Goal: Task Accomplishment & Management: Manage account settings

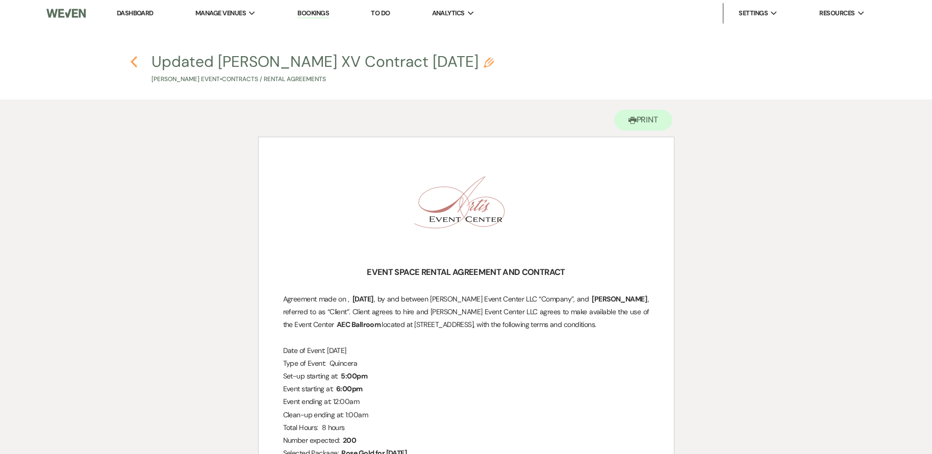
click at [134, 62] on icon "Previous" at bounding box center [134, 62] width 8 height 12
select select "5"
select select "4"
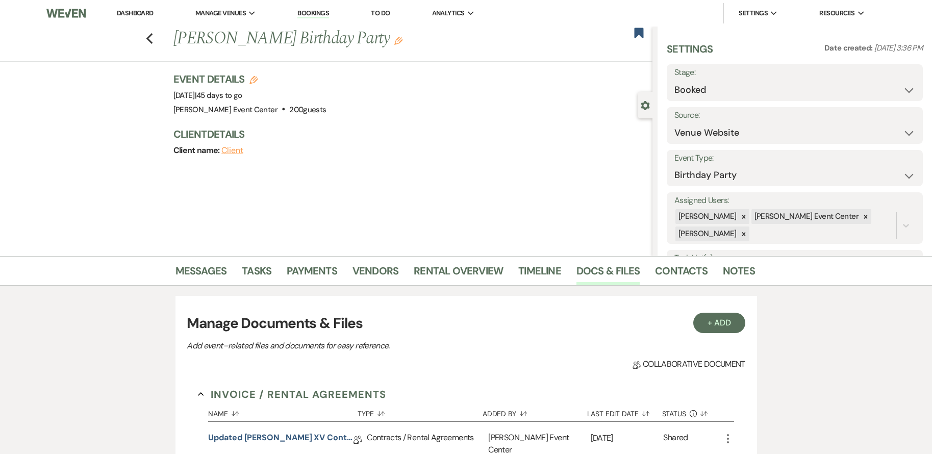
click at [145, 40] on div "Previous [PERSON_NAME] Birthday Party Edit Bookmark" at bounding box center [324, 44] width 658 height 35
click at [150, 39] on icon "Previous" at bounding box center [150, 39] width 8 height 12
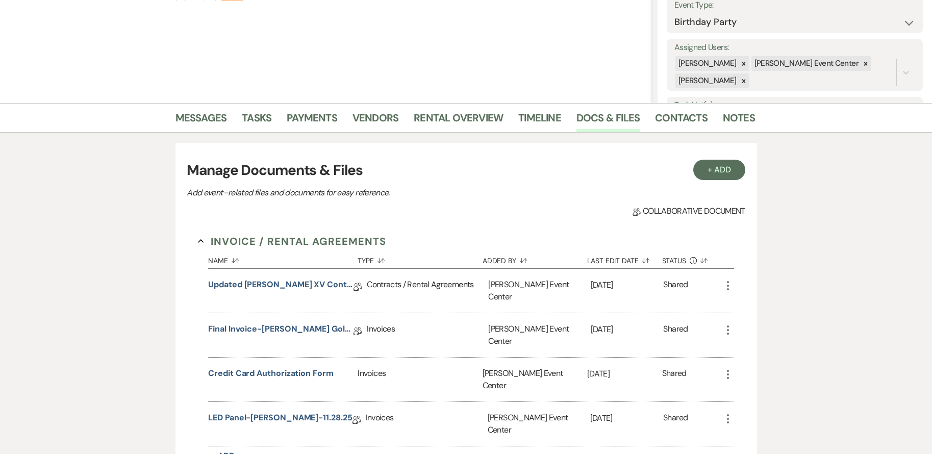
select select "8"
select select "4"
select select "8"
select select "1"
select select "8"
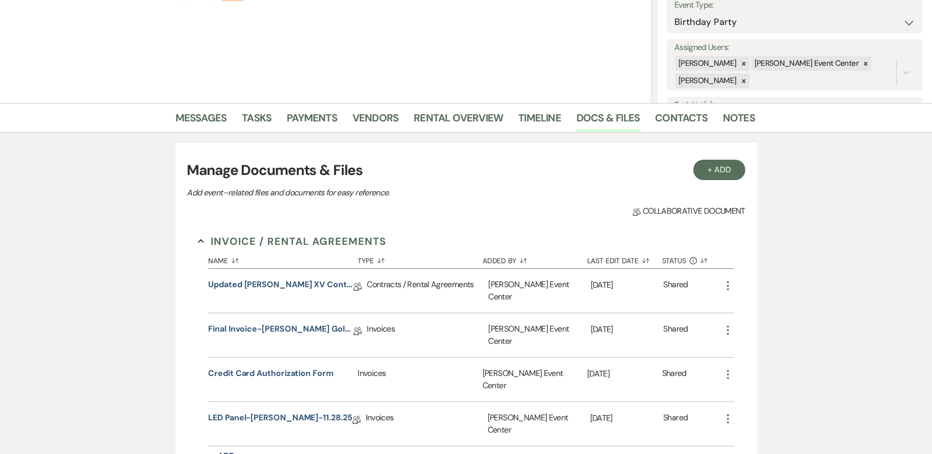
select select "8"
select select "7"
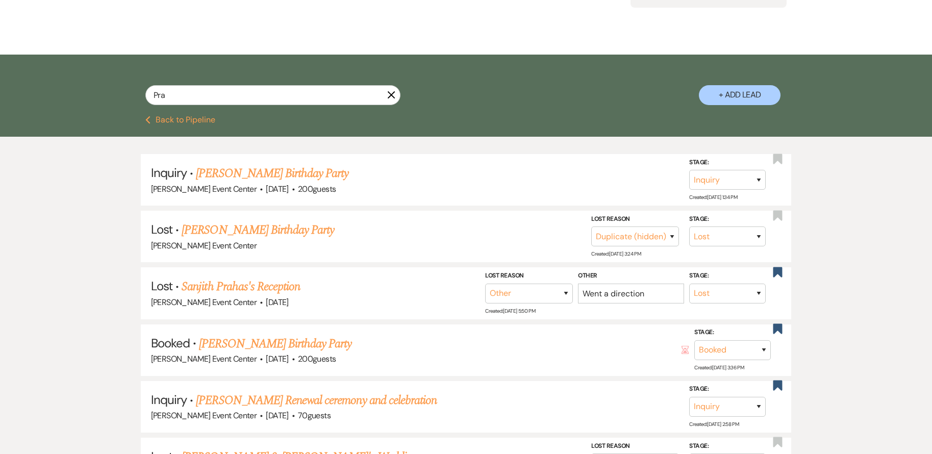
click at [200, 116] on button "Previous Back to Pipeline" at bounding box center [180, 120] width 70 height 8
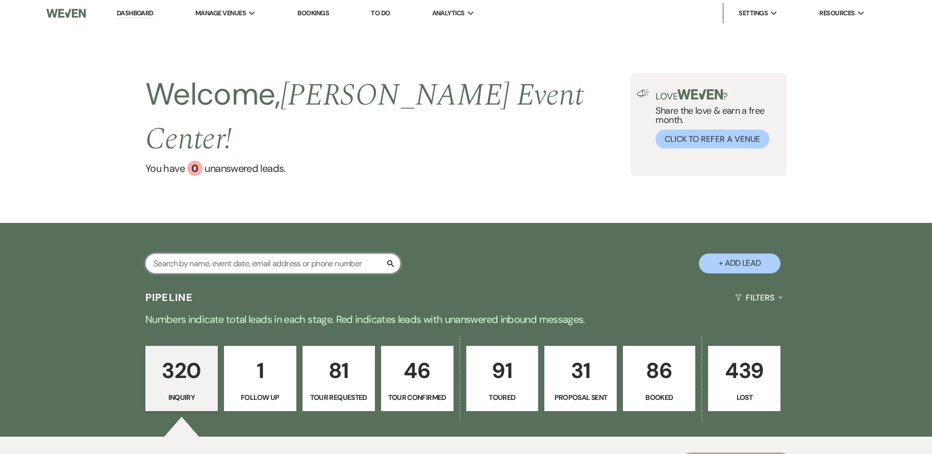
click at [287, 254] on input "text" at bounding box center [272, 264] width 255 height 20
type input "[PERSON_NAME]"
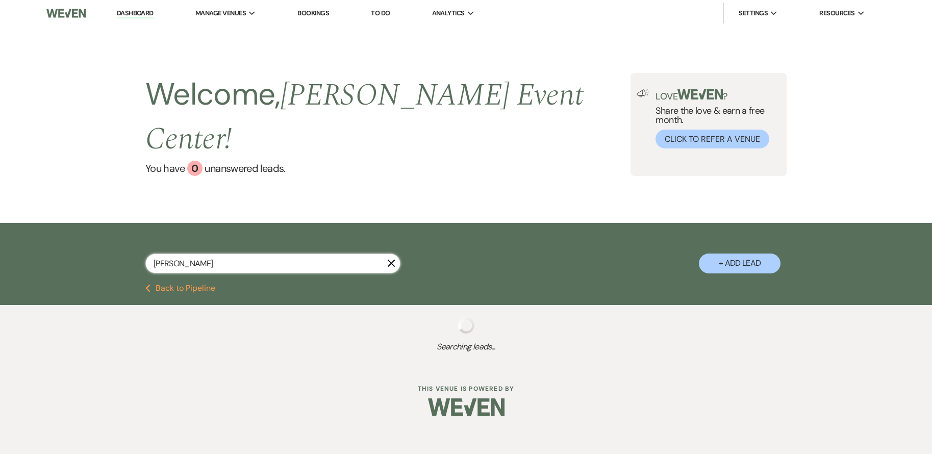
select select "5"
select select "8"
select select "6"
select select "8"
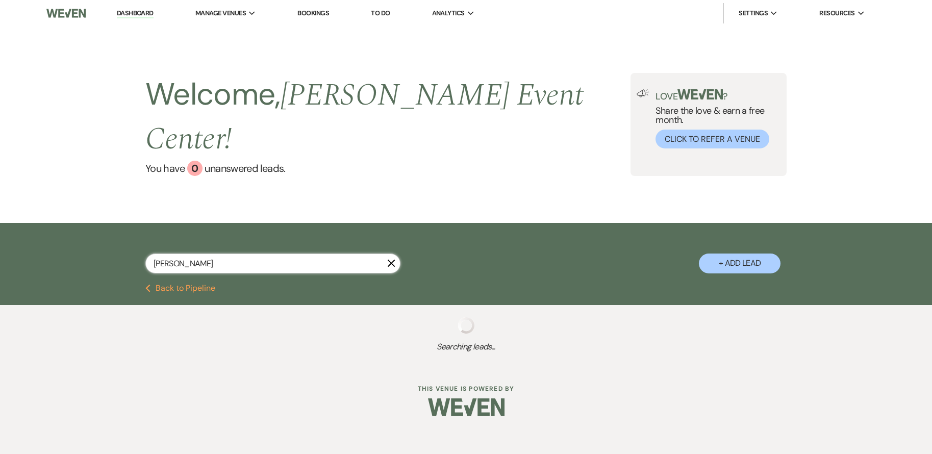
select select "4"
select select "8"
select select "6"
select select "4"
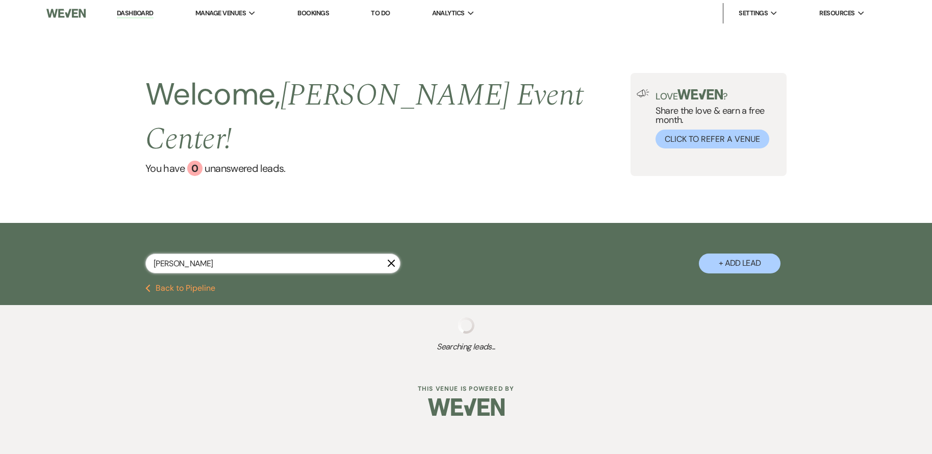
select select "5"
select select "8"
select select "10"
select select "4"
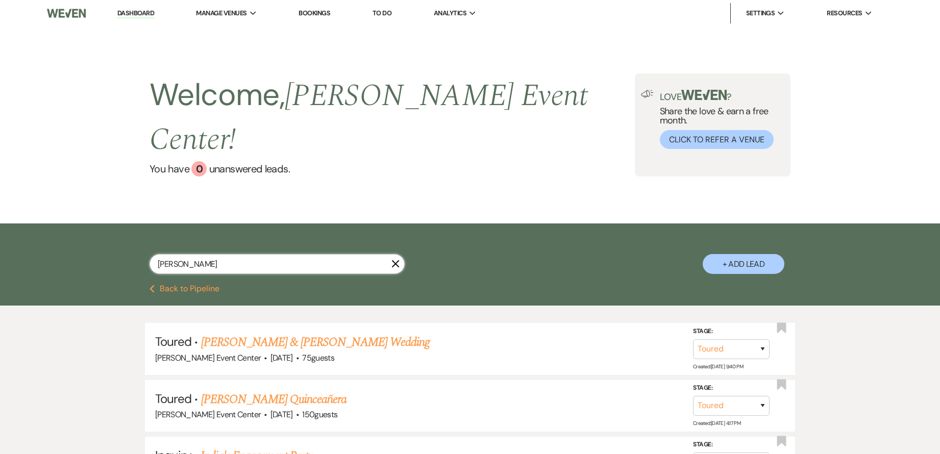
select select "8"
select select "6"
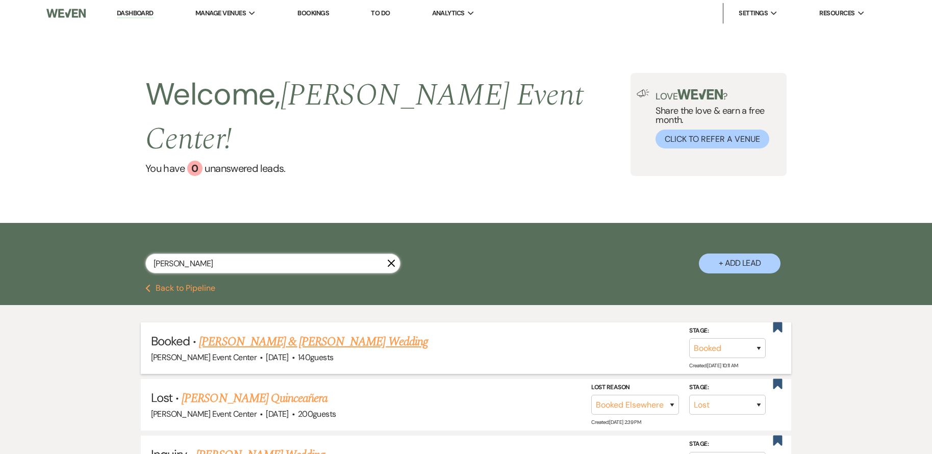
type input "[PERSON_NAME]"
click at [310, 333] on link "[PERSON_NAME] & [PERSON_NAME] Wedding" at bounding box center [313, 342] width 229 height 18
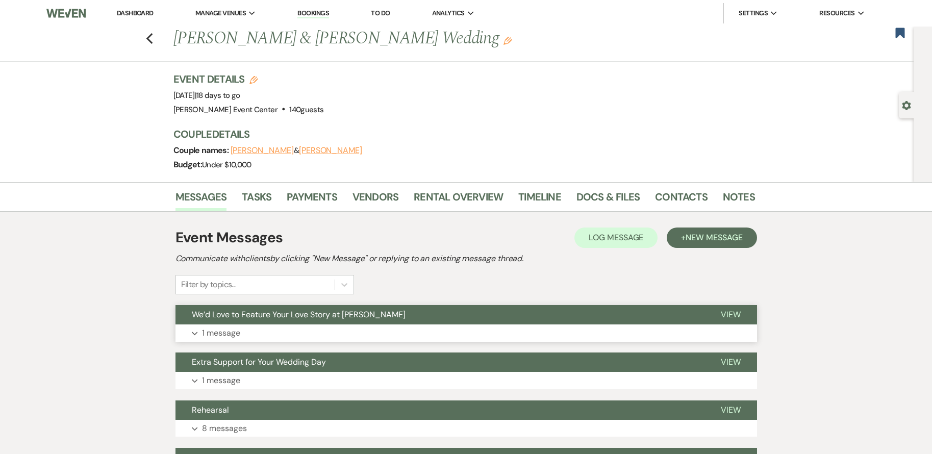
click at [445, 330] on button "Expand 1 message" at bounding box center [467, 333] width 582 height 17
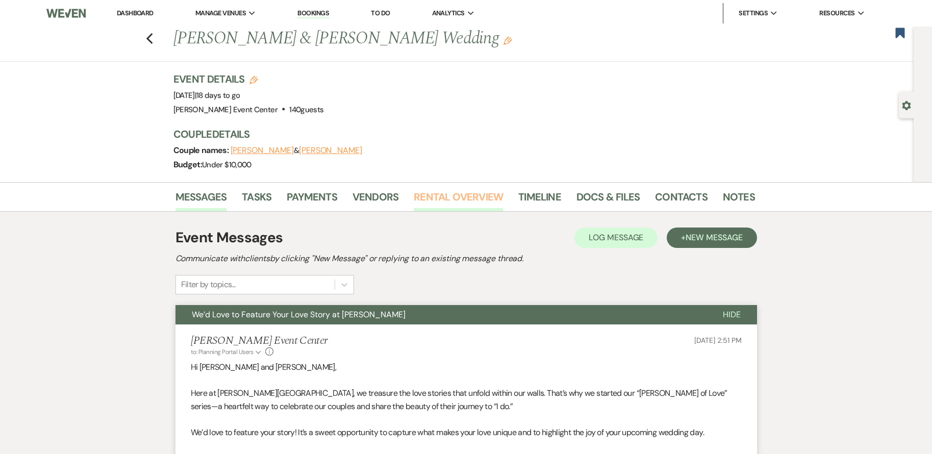
click at [458, 201] on link "Rental Overview" at bounding box center [458, 200] width 89 height 22
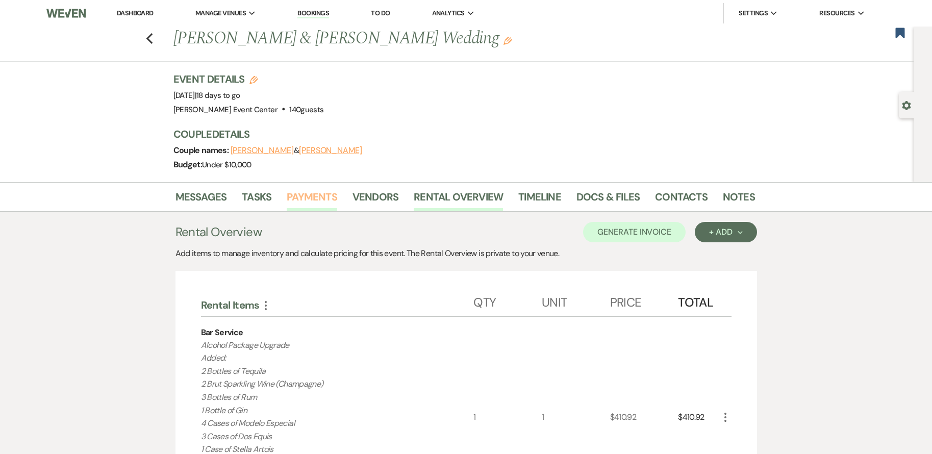
click at [309, 192] on link "Payments" at bounding box center [312, 200] width 51 height 22
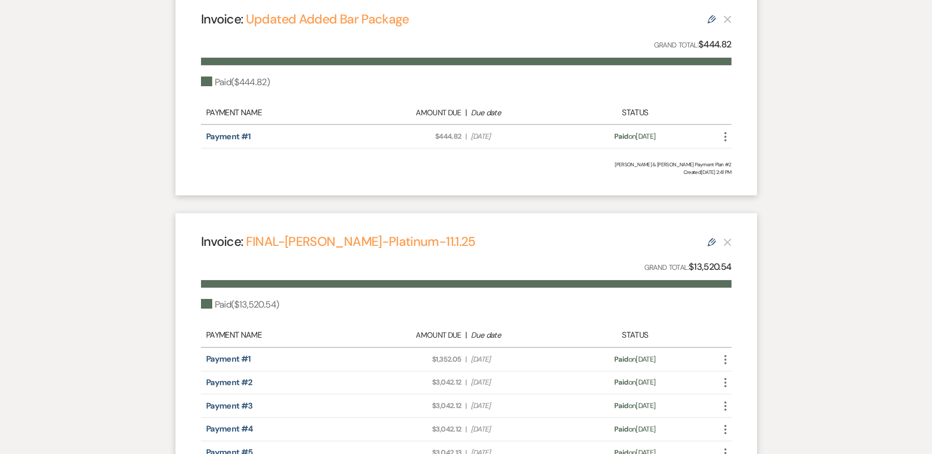
scroll to position [199, 0]
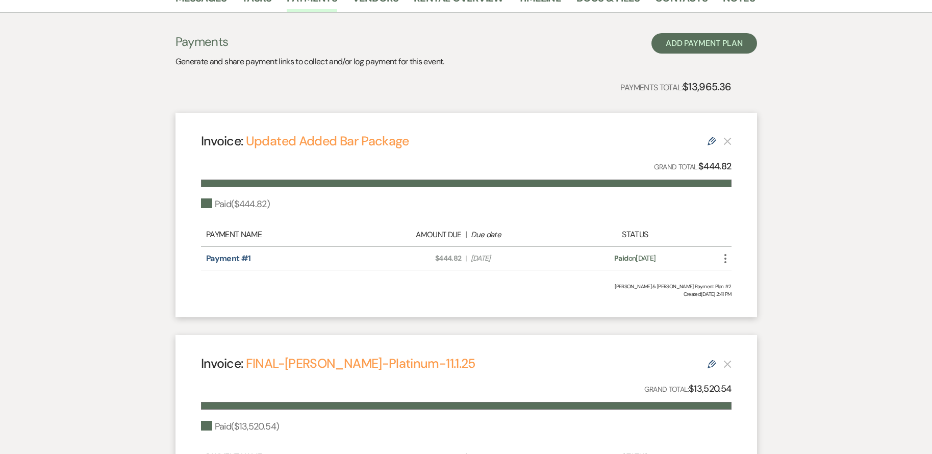
click at [344, 272] on div "Invoice: Updated Added Bar Package Edit Grand Total: $444.82 Paid ( $444.82 ) P…" at bounding box center [467, 215] width 582 height 205
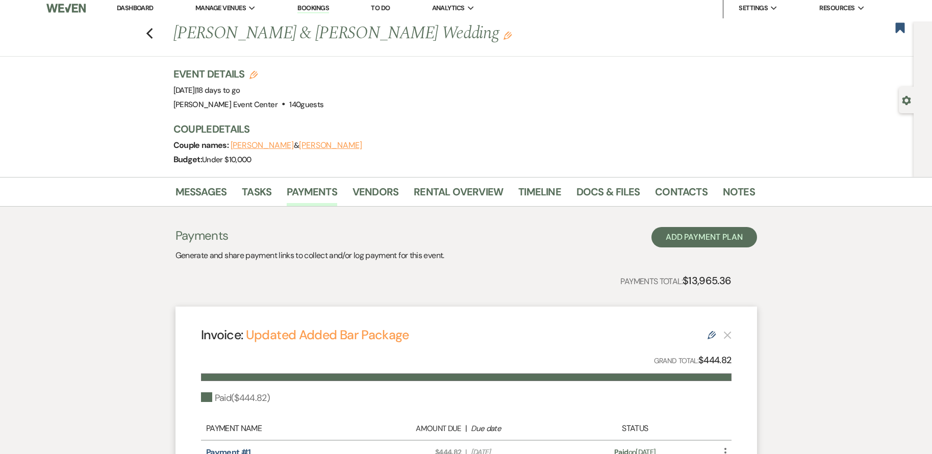
scroll to position [0, 0]
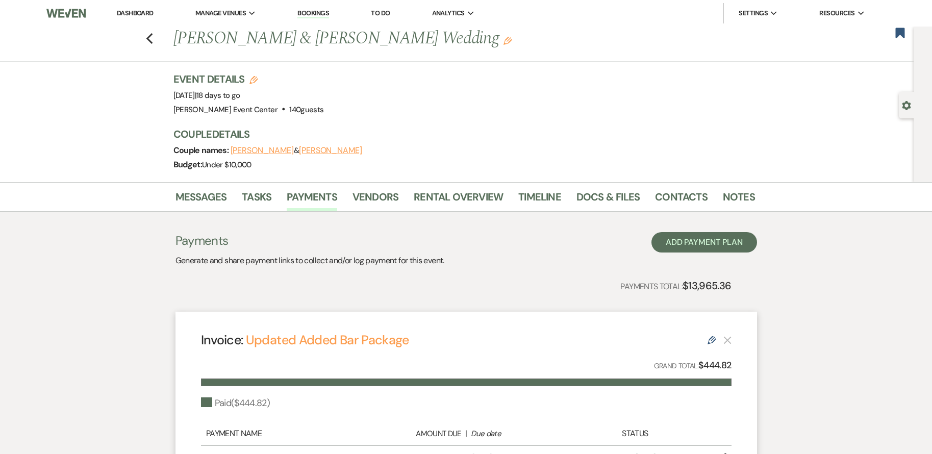
click at [458, 263] on div "Payments Generate and share payment links to collect and/or log payment for thi…" at bounding box center [467, 249] width 582 height 35
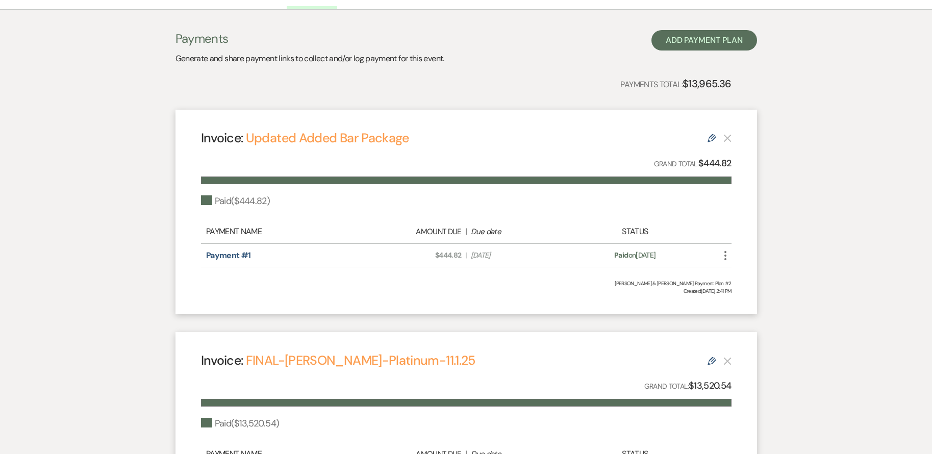
scroll to position [193, 0]
